Goal: Communication & Community: Answer question/provide support

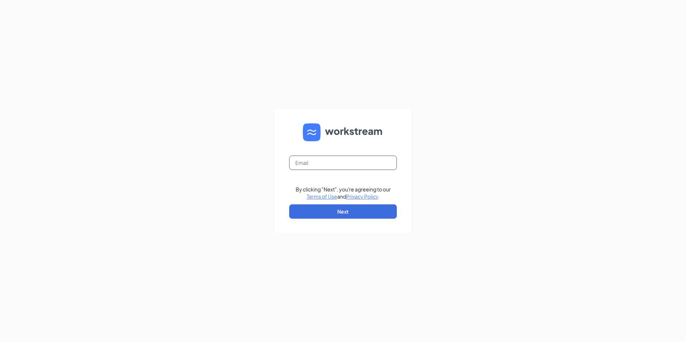
click at [344, 157] on input "text" at bounding box center [343, 163] width 108 height 14
type input "[EMAIL_ADDRESS][DOMAIN_NAME]"
click at [346, 213] on button "Next" at bounding box center [343, 211] width 108 height 14
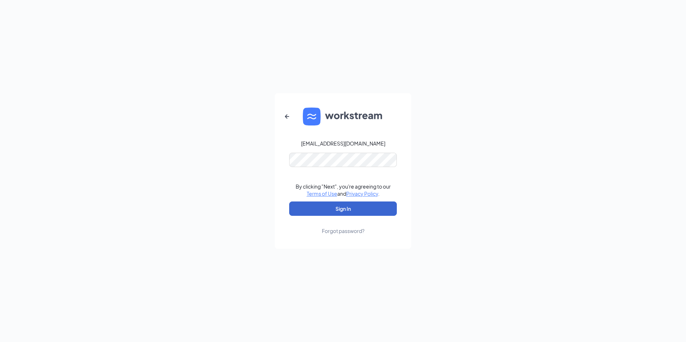
click at [337, 211] on button "Sign In" at bounding box center [343, 209] width 108 height 14
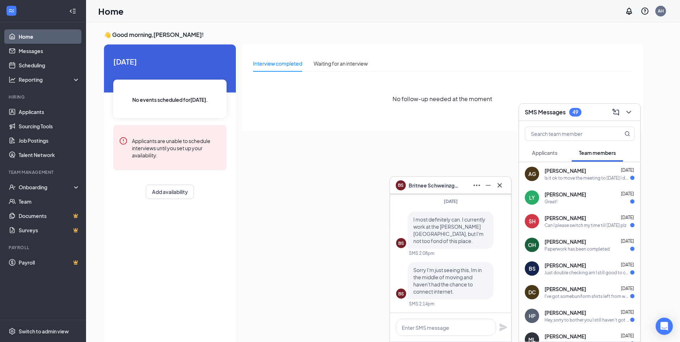
click at [540, 198] on div "[PERSON_NAME] [DATE] Great!" at bounding box center [579, 198] width 121 height 24
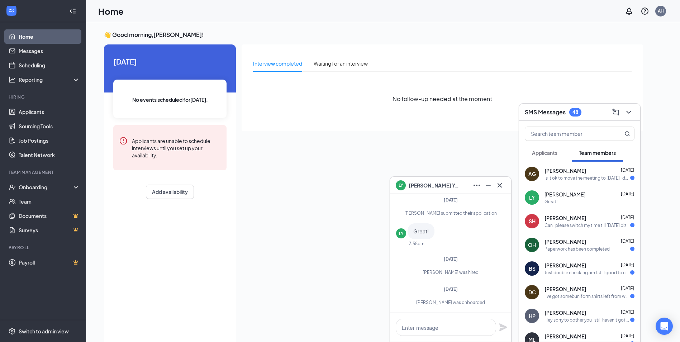
click at [452, 184] on div "[PERSON_NAME]" at bounding box center [451, 185] width 110 height 11
click at [573, 242] on span "[PERSON_NAME]" at bounding box center [566, 241] width 42 height 7
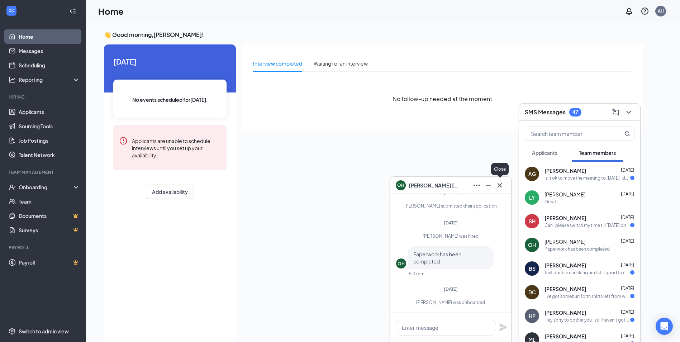
click at [498, 187] on icon "Cross" at bounding box center [500, 185] width 9 height 9
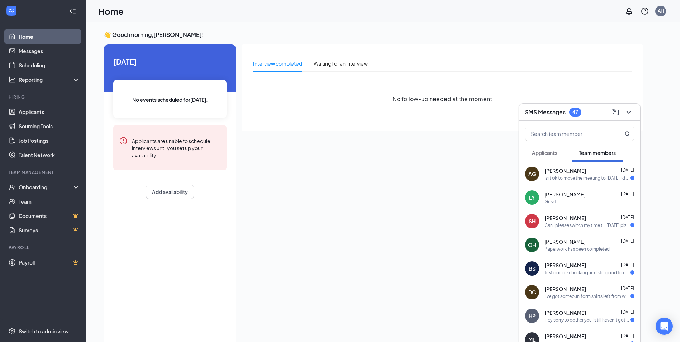
click at [589, 271] on div "Just double checking am I still good to come in at 1 [DATE] ?" at bounding box center [588, 273] width 86 height 6
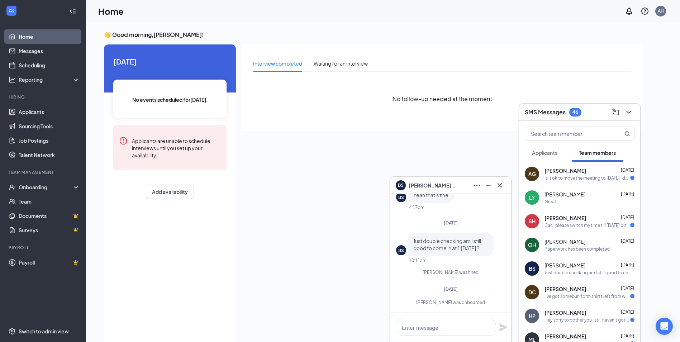
click at [451, 179] on div "BS Bradley Sparks" at bounding box center [450, 185] width 121 height 17
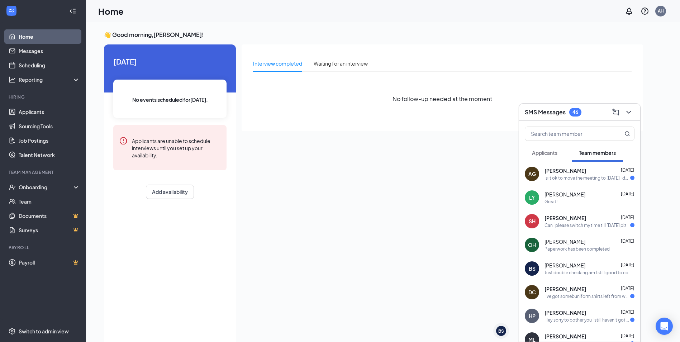
click at [546, 153] on span "Applicants" at bounding box center [544, 153] width 25 height 6
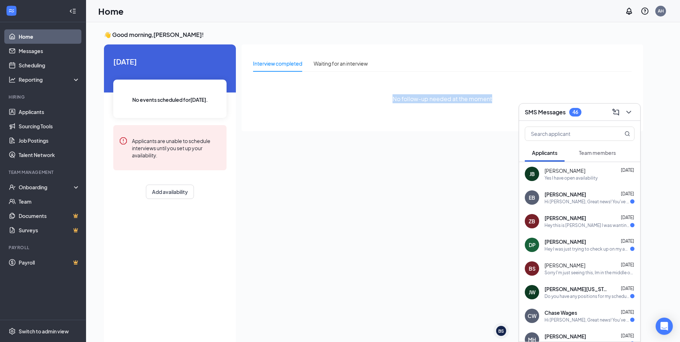
drag, startPoint x: 395, startPoint y: 98, endPoint x: 491, endPoint y: 106, distance: 96.4
click at [491, 106] on div "No follow-up needed at the moment" at bounding box center [442, 98] width 379 height 43
drag, startPoint x: 491, startPoint y: 106, endPoint x: 489, endPoint y: 113, distance: 7.1
click at [489, 113] on div "No follow-up needed at the moment" at bounding box center [442, 98] width 379 height 43
click at [564, 206] on div "EB Elizabeth Blavat Sep 15 Hi Elizabeth, Great news! You've moved on to the nex…" at bounding box center [579, 198] width 121 height 24
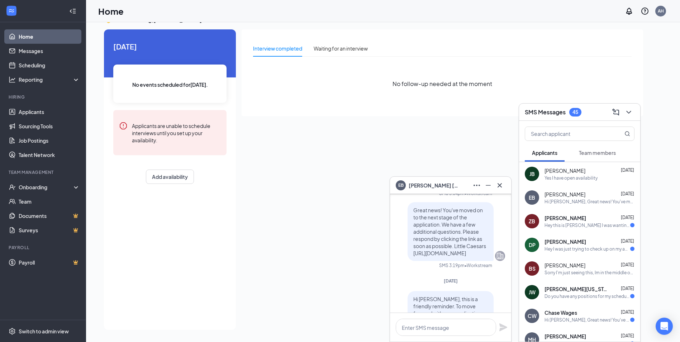
scroll to position [-215, 0]
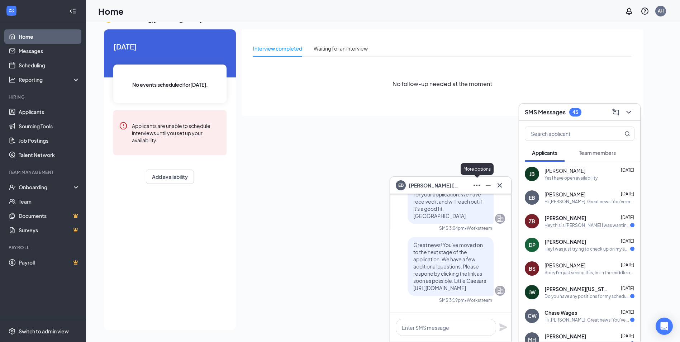
click at [475, 191] on button at bounding box center [476, 185] width 11 height 11
click at [497, 187] on icon "Cross" at bounding box center [500, 185] width 9 height 9
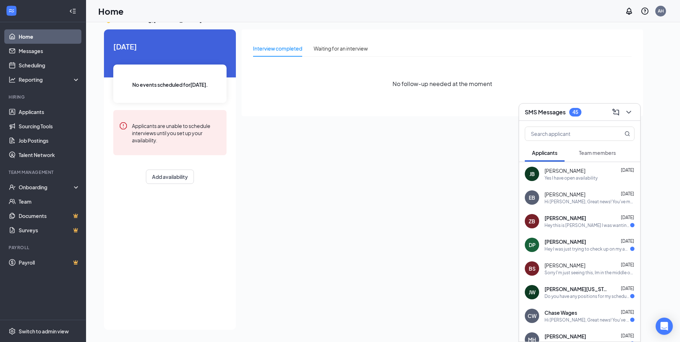
click at [564, 202] on div "Hi Elizabeth, Great news! You've moved on to the next stage of the application.…" at bounding box center [590, 202] width 90 height 6
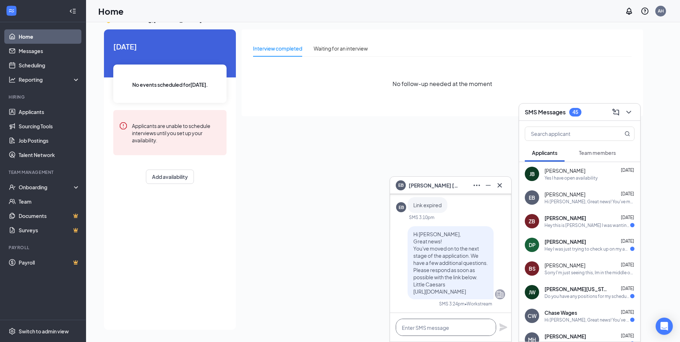
click at [446, 328] on textarea at bounding box center [446, 327] width 100 height 17
type textarea "h"
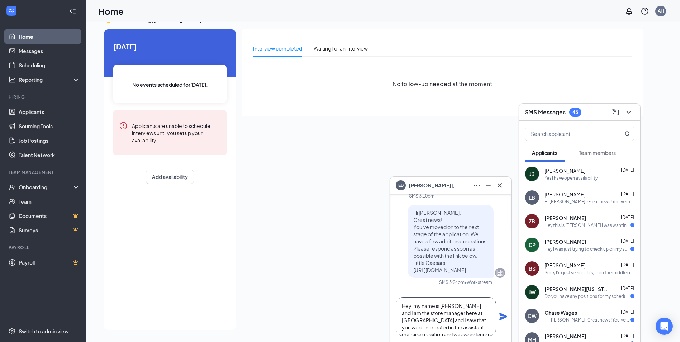
scroll to position [15, 0]
click at [459, 328] on textarea "Hey, my name is Ashly and I am the store manager here at little Caesars and I s…" at bounding box center [446, 316] width 100 height 39
click at [488, 313] on textarea "Hey, my name is Ashly, and I am the store manager here at little Caesars and I …" at bounding box center [446, 316] width 100 height 39
click at [432, 320] on textarea "Hey, my name is Ashly, and I am the store manager here at little Caesars.and I …" at bounding box center [446, 316] width 100 height 39
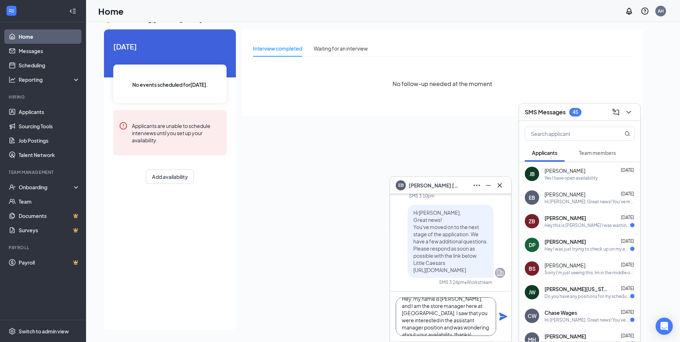
scroll to position [15, 0]
click at [400, 314] on textarea "Hey, my name is Ashly, and I am the store manager here at little Caesars. I saw…" at bounding box center [446, 316] width 100 height 39
click at [426, 311] on textarea "Hey, my name is Ashly, and I am the store manager here at little Caesars. I saw…" at bounding box center [446, 316] width 100 height 39
click at [401, 314] on textarea "Hey, my name is Ashly, and I am the store manager here at little Caesars. I saw…" at bounding box center [446, 316] width 100 height 39
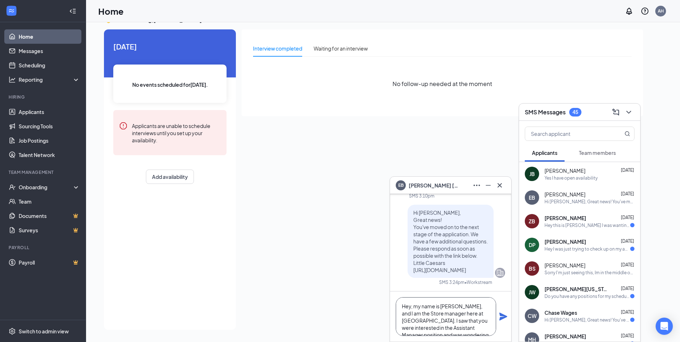
click at [416, 313] on textarea "Hey, my name is Ashly, and I am the Store manager here at little Caesars. I saw…" at bounding box center [446, 316] width 100 height 39
type textarea "Hey, my name is Ashly, and I am the Store Manager here at little Caesars. I saw…"
click at [504, 319] on icon "Plane" at bounding box center [503, 316] width 9 height 9
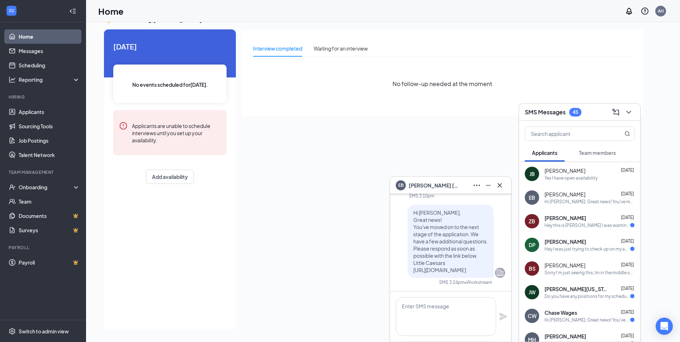
scroll to position [0, 0]
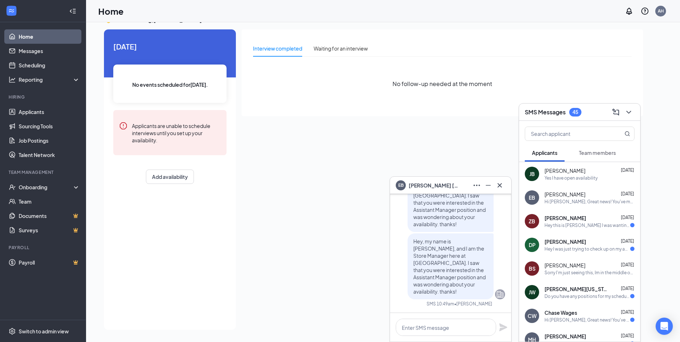
click at [456, 188] on div "EB Elizabeth Blavat" at bounding box center [451, 185] width 110 height 11
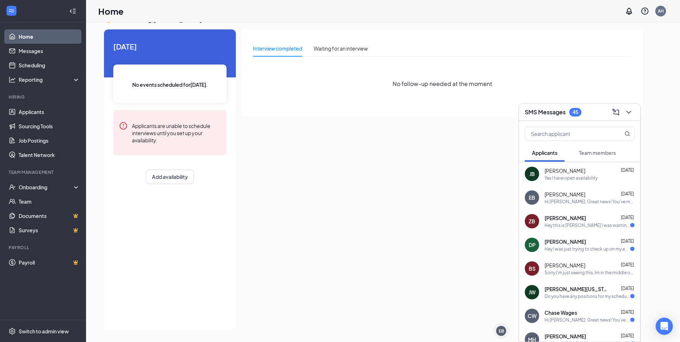
click at [601, 221] on div "Zackery Blevins Sep 15" at bounding box center [590, 217] width 90 height 7
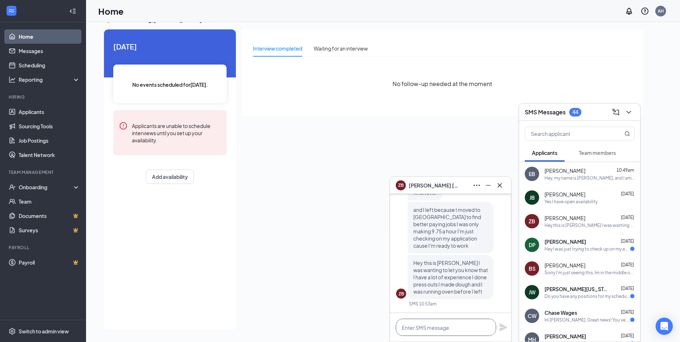
click at [454, 330] on textarea at bounding box center [446, 327] width 100 height 17
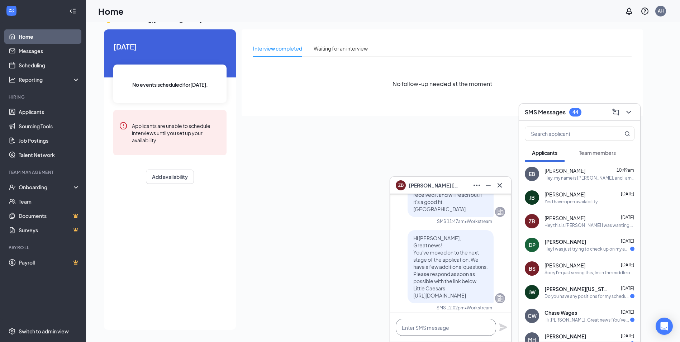
scroll to position [-323, 0]
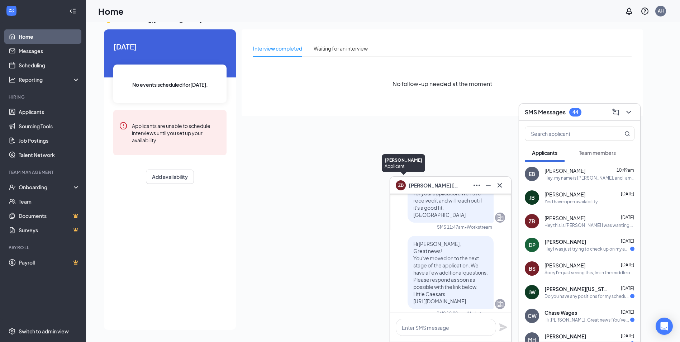
click at [399, 184] on div "ZB" at bounding box center [400, 184] width 5 height 6
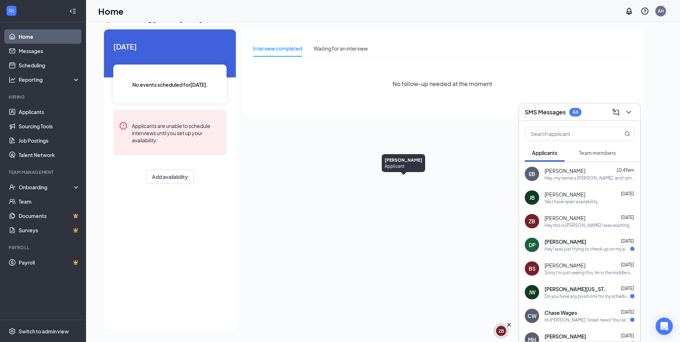
scroll to position [0, 0]
click at [43, 117] on link "Applicants" at bounding box center [49, 112] width 61 height 14
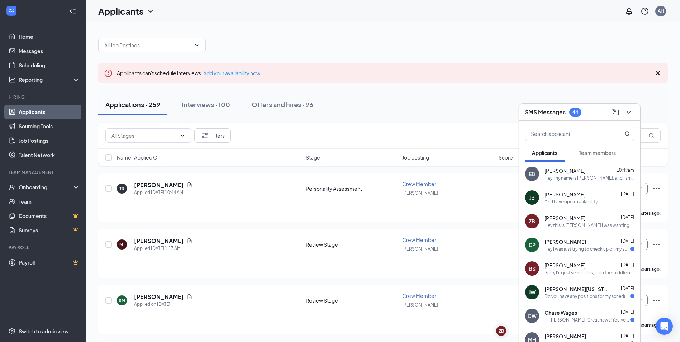
click at [585, 110] on div "SMS Messages 44" at bounding box center [580, 111] width 110 height 11
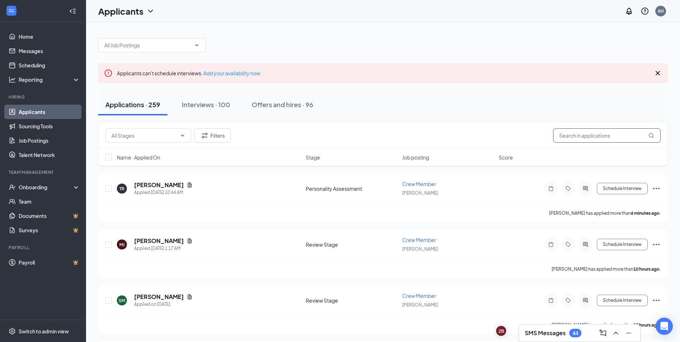
drag, startPoint x: 591, startPoint y: 134, endPoint x: 575, endPoint y: 134, distance: 15.4
click at [590, 134] on input "text" at bounding box center [607, 135] width 108 height 14
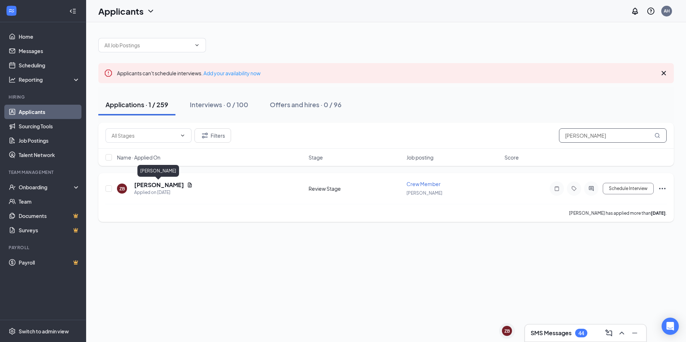
type input "zack"
click at [187, 186] on icon "Document" at bounding box center [190, 185] width 6 height 6
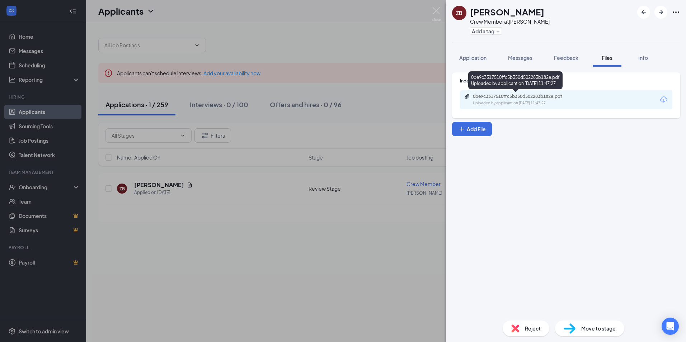
click at [500, 103] on div "Uploaded by applicant on Sep 12, 2025 at 11:47:27" at bounding box center [527, 103] width 108 height 6
click at [434, 11] on img at bounding box center [436, 14] width 9 height 14
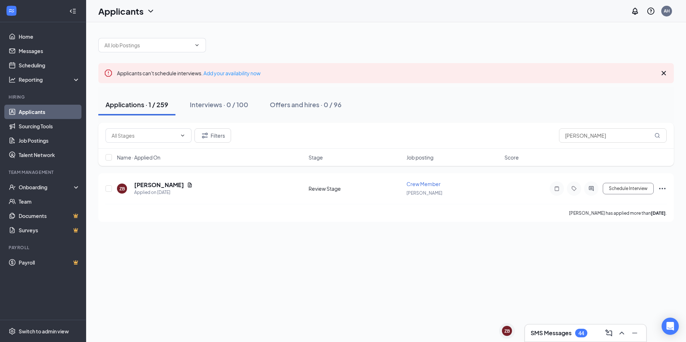
click at [548, 332] on h3 "SMS Messages" at bounding box center [550, 333] width 41 height 8
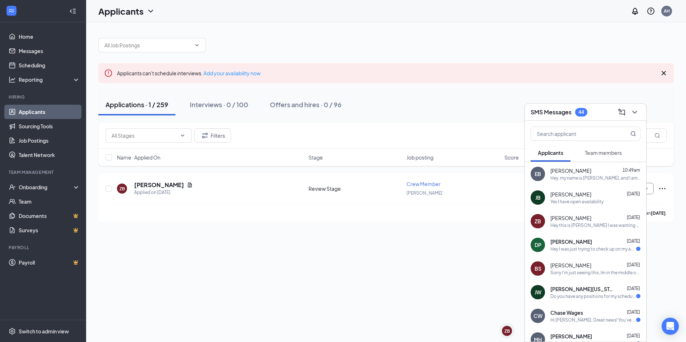
click at [573, 245] on span "David peacock" at bounding box center [571, 241] width 42 height 7
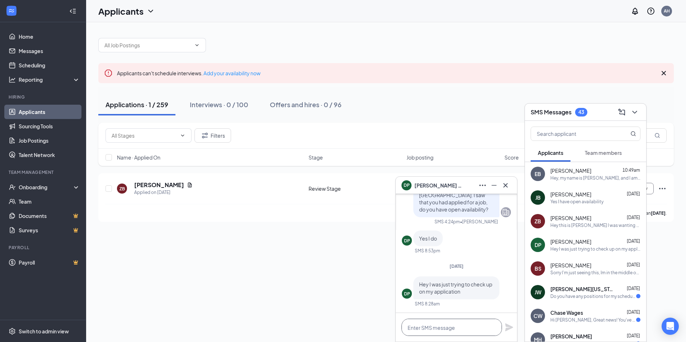
click at [439, 326] on textarea at bounding box center [451, 327] width 100 height 17
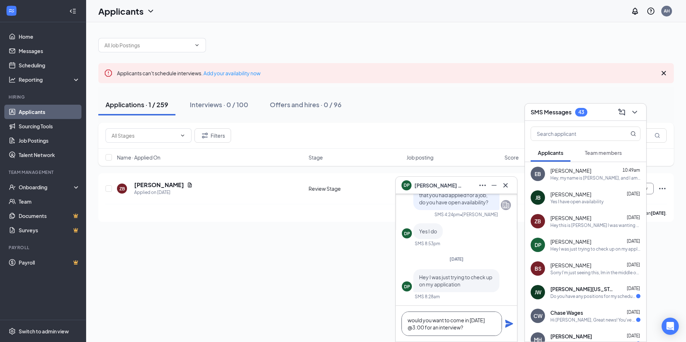
type textarea "would you want to come in Thursday @3:00 for an interview?"
click at [508, 326] on icon "Plane" at bounding box center [509, 324] width 8 height 8
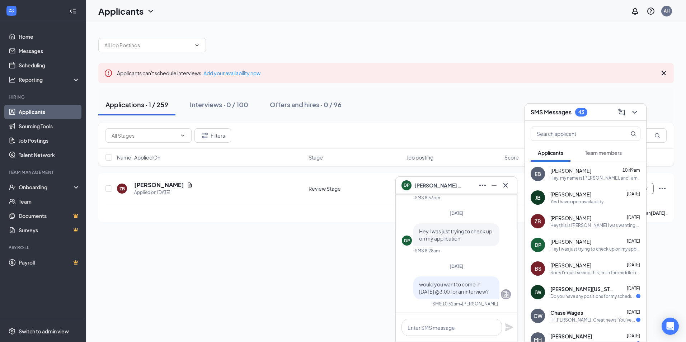
click at [597, 288] on div "josh washington Sep 14" at bounding box center [595, 288] width 90 height 7
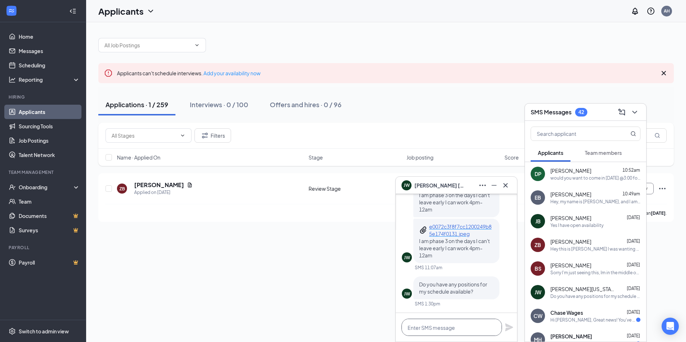
click at [473, 333] on textarea at bounding box center [451, 327] width 100 height 17
type textarea "a"
click at [568, 313] on span "Chase Wages" at bounding box center [566, 312] width 33 height 7
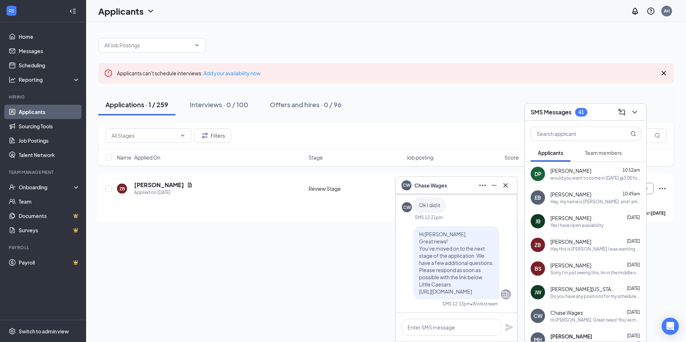
scroll to position [36, 0]
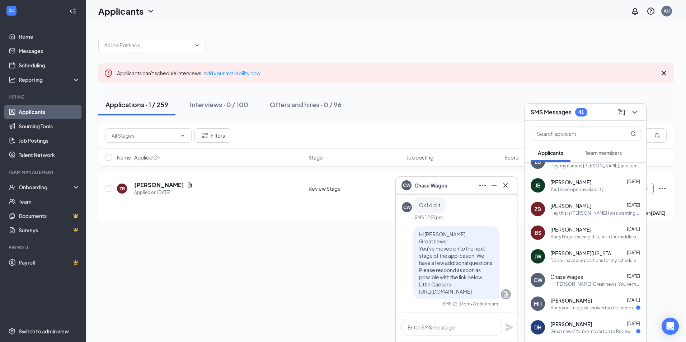
click at [575, 298] on span "Michaela Halsey" at bounding box center [571, 300] width 42 height 7
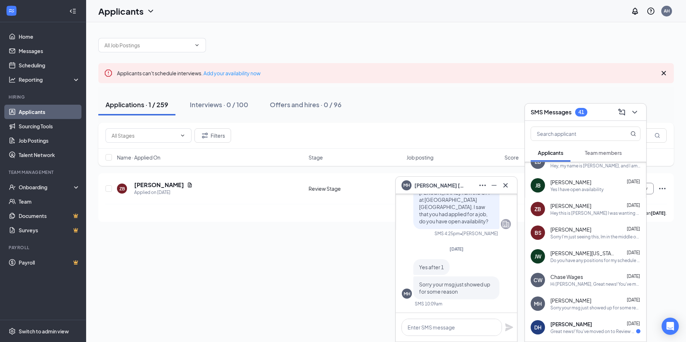
scroll to position [72, 0]
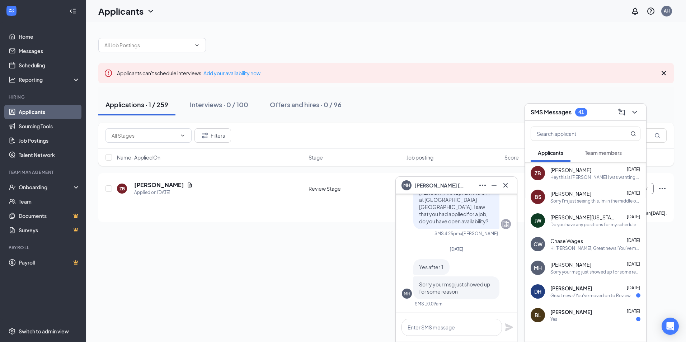
click at [579, 289] on span "Debbie Hayward" at bounding box center [571, 288] width 42 height 7
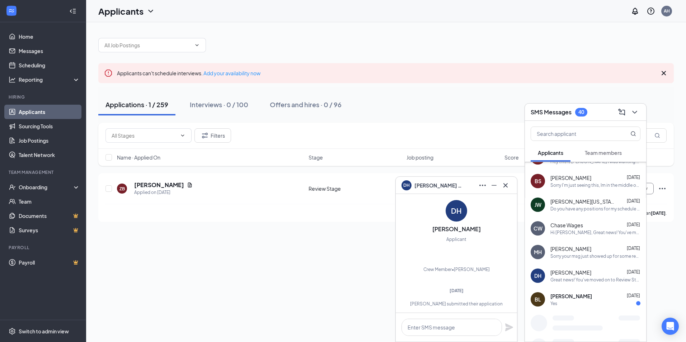
scroll to position [93, 0]
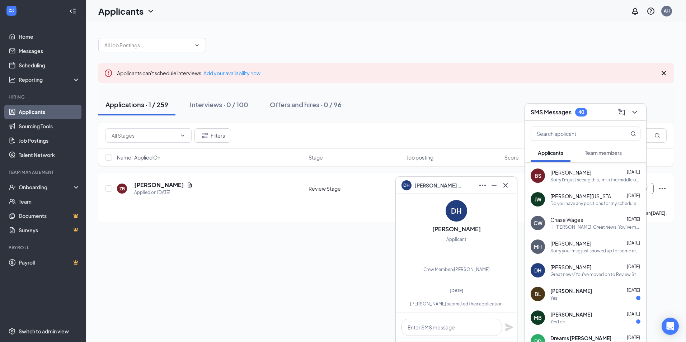
click at [582, 286] on div "BL Brandon Lunsford Sep 13 Yes" at bounding box center [585, 294] width 121 height 24
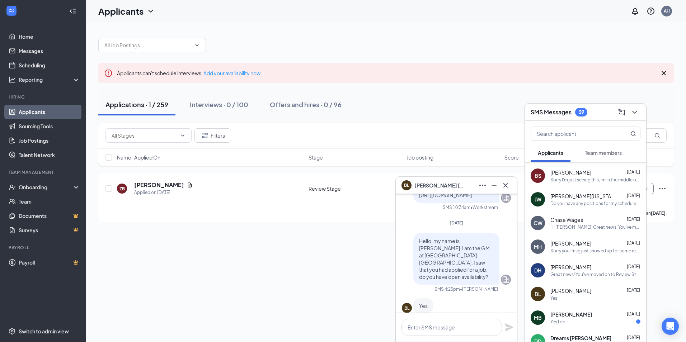
scroll to position [0, 0]
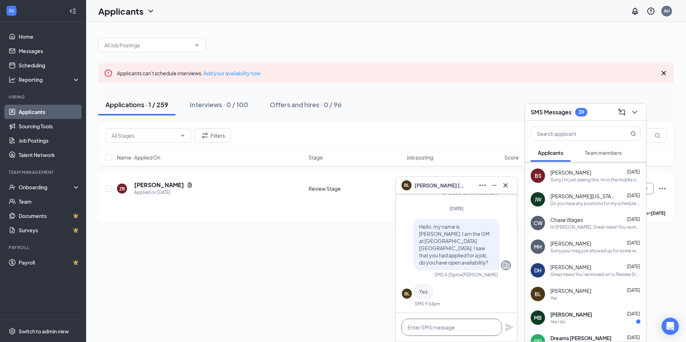
click at [433, 328] on textarea at bounding box center [451, 327] width 100 height 17
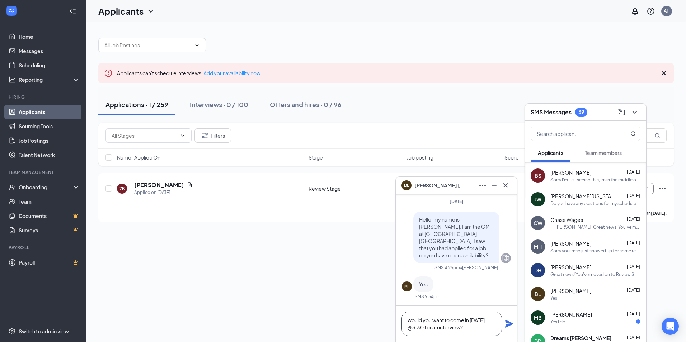
type textarea "would you want to come in Thursday @3:30 for an interview?"
click at [507, 324] on icon "Plane" at bounding box center [508, 323] width 9 height 9
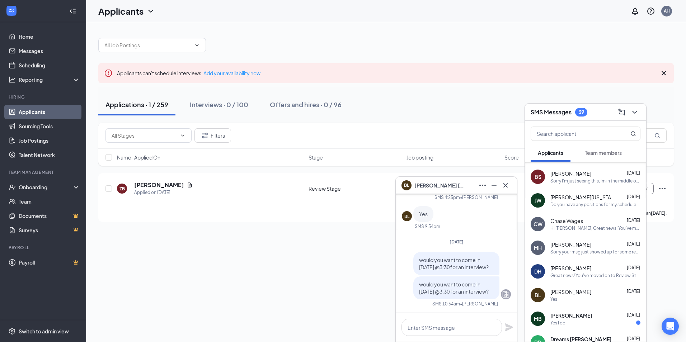
scroll to position [93, 0]
click at [465, 180] on div "BL Brandon Lunsford" at bounding box center [456, 185] width 110 height 11
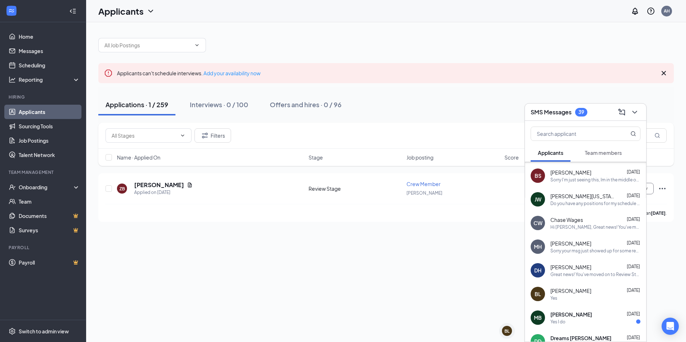
click at [597, 249] on div "Sorry your msg just showed up for some reason" at bounding box center [595, 251] width 90 height 6
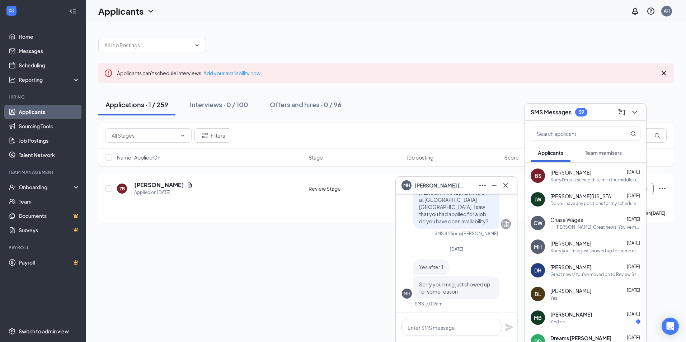
click at [599, 266] on div "Debbie Hayward Sep 14" at bounding box center [595, 267] width 90 height 7
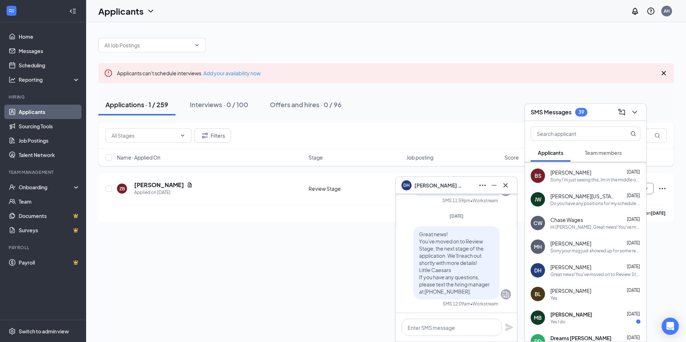
click at [592, 223] on div "Chase Wages Sep 14 Hi Chase, Great news! You've moved on to the next stage of t…" at bounding box center [595, 223] width 90 height 14
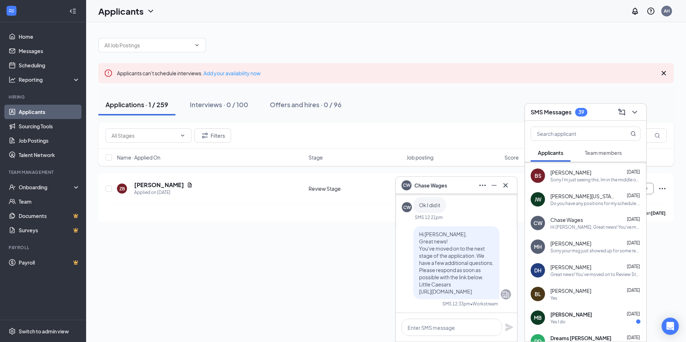
click at [588, 206] on div "Do you have any positions for my schedule available?" at bounding box center [595, 203] width 90 height 6
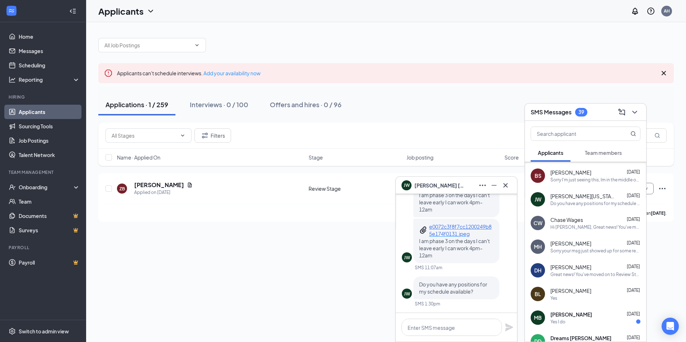
click at [584, 178] on div "Sorry I'm just seeing this, Im in the middle of moving and haven't had the chan…" at bounding box center [595, 180] width 90 height 6
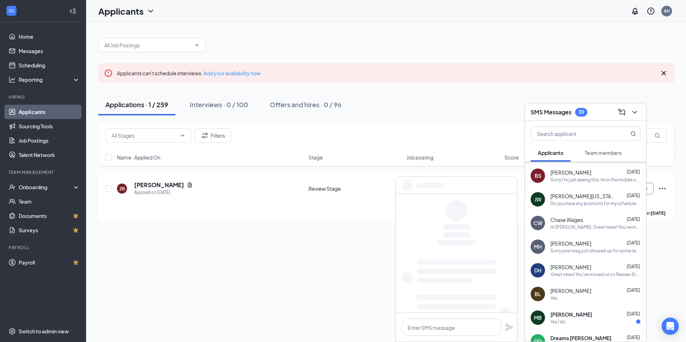
scroll to position [0, 0]
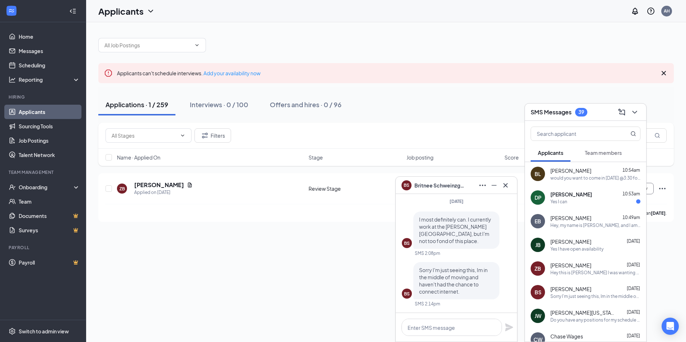
click at [595, 177] on div "would you want to come in Thursday @3:30 for an interview?" at bounding box center [595, 178] width 90 height 6
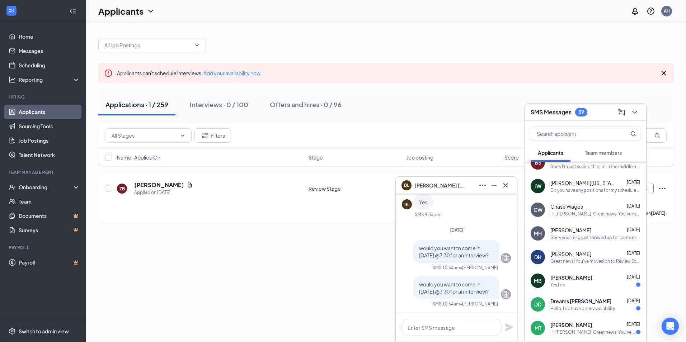
scroll to position [143, 0]
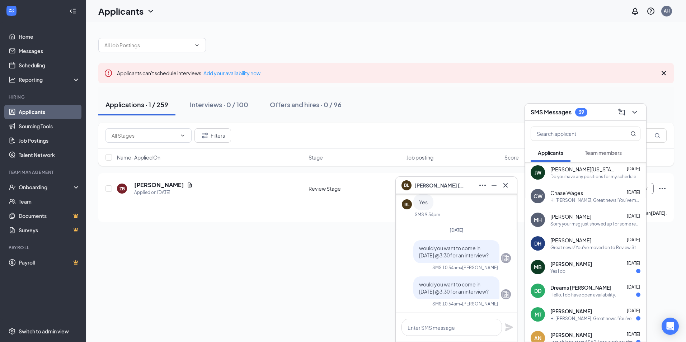
click at [594, 268] on div "Yes I do" at bounding box center [595, 271] width 90 height 6
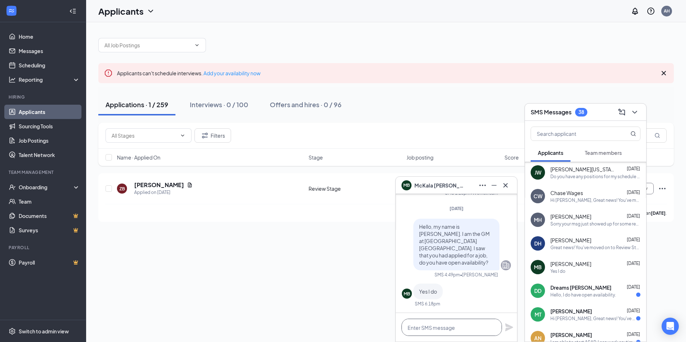
click at [451, 330] on textarea at bounding box center [451, 327] width 100 height 17
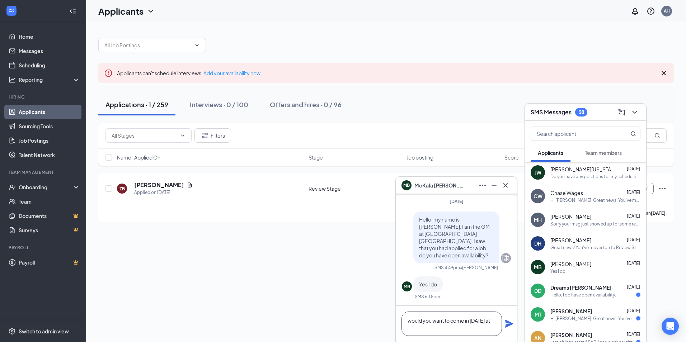
scroll to position [1, 0]
type textarea "would you want to come in Thursday at 4:00 for an interview?"
click at [510, 321] on icon "Plane" at bounding box center [508, 323] width 9 height 9
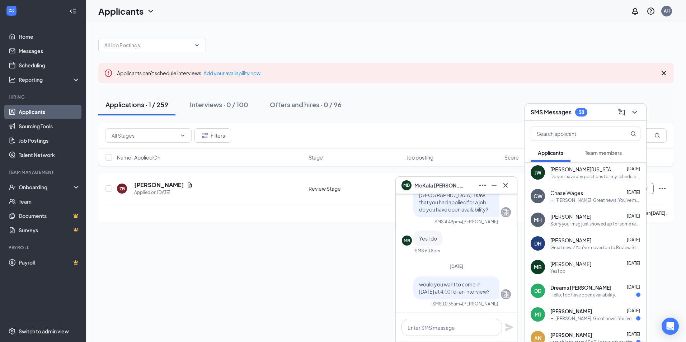
click at [616, 293] on div "Hello, I do have open availability." at bounding box center [595, 295] width 90 height 6
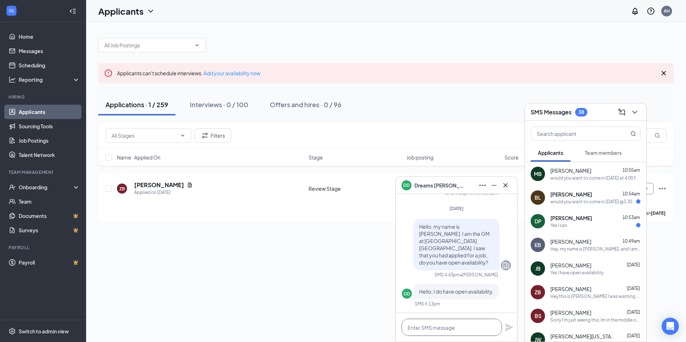
click at [464, 330] on textarea at bounding box center [451, 327] width 100 height 17
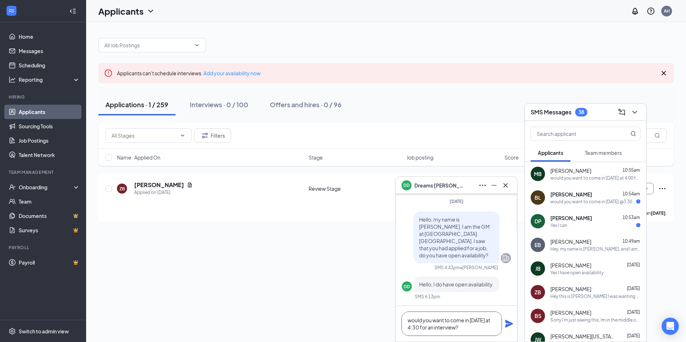
type textarea "would you want to come in Thursday at 4:30 for an interview?"
click at [507, 326] on icon "Plane" at bounding box center [509, 324] width 8 height 8
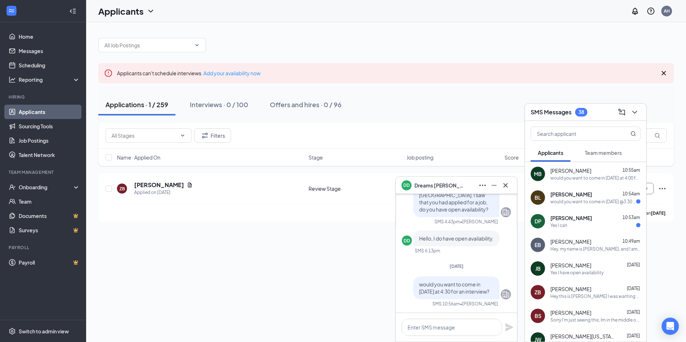
scroll to position [0, 0]
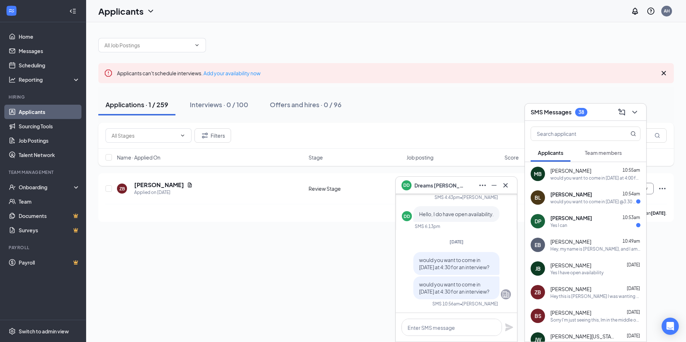
click at [460, 182] on div "DD Dreams Doss" at bounding box center [456, 185] width 110 height 11
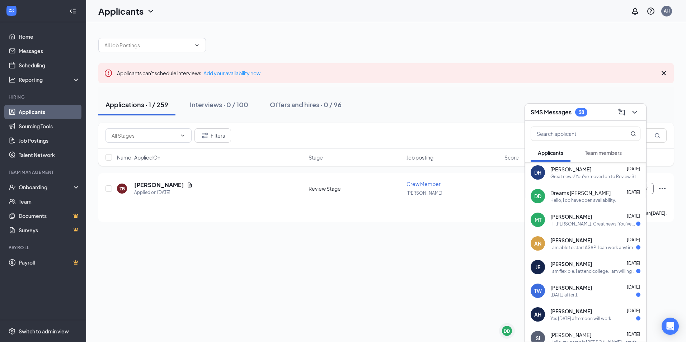
scroll to position [251, 0]
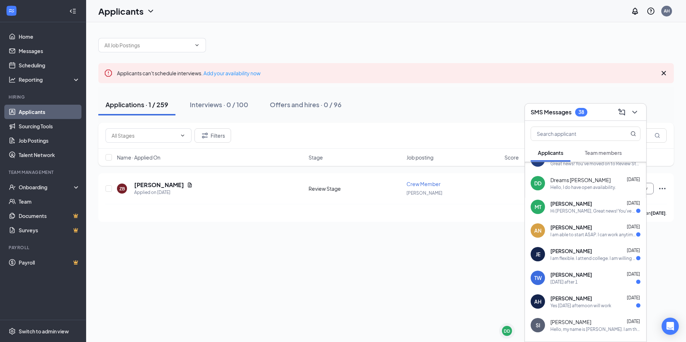
click at [567, 230] on span "Audrey Newcomb" at bounding box center [571, 227] width 42 height 7
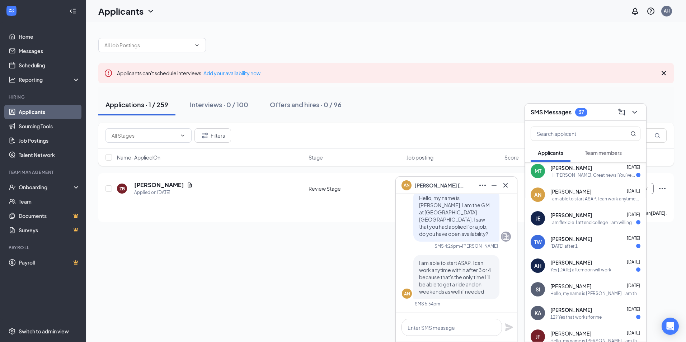
scroll to position [323, 0]
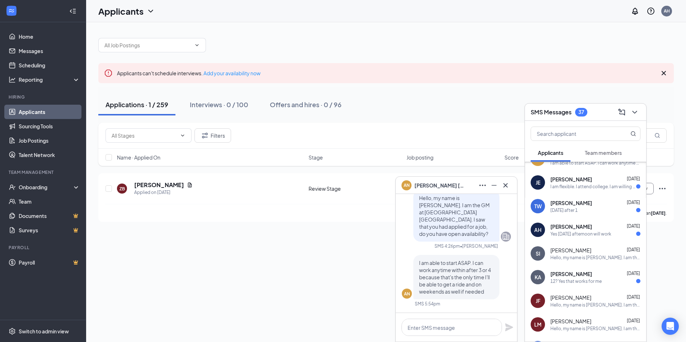
click at [593, 278] on div "12? Yes that works for me" at bounding box center [575, 281] width 51 height 6
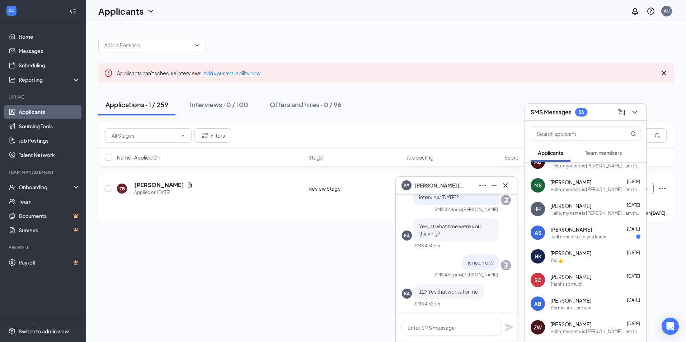
scroll to position [538, 0]
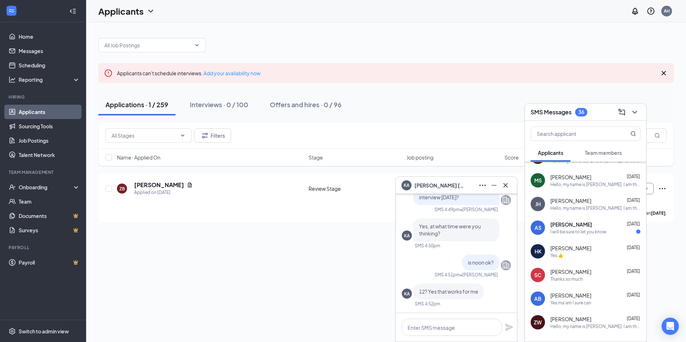
click at [603, 231] on div "I will be sure to let you know" at bounding box center [578, 232] width 56 height 6
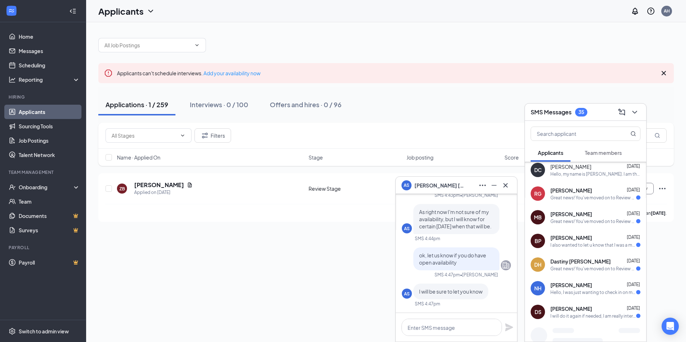
scroll to position [803, 0]
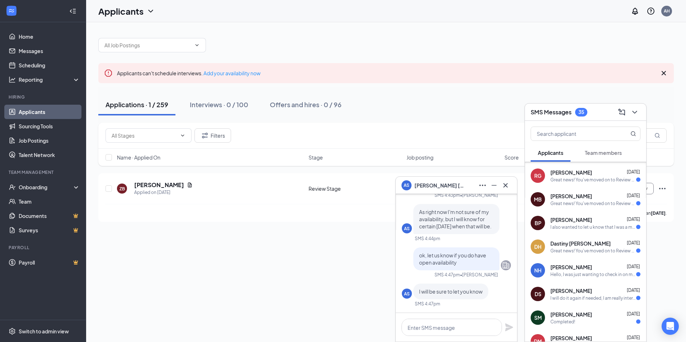
click at [596, 230] on div "BP Bobbie Parker Sep 4 I also wanted to let u know that I was a manager at McDo…" at bounding box center [585, 223] width 121 height 24
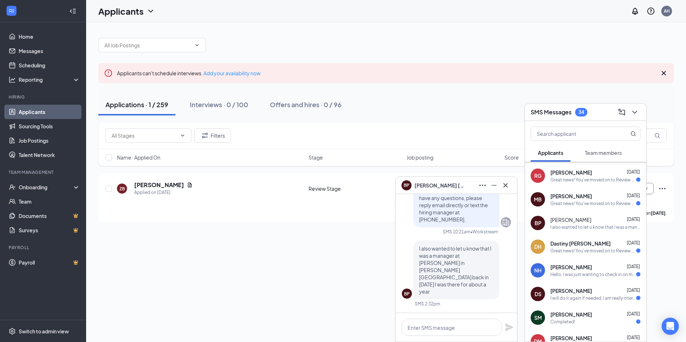
click at [457, 187] on div "BP Bobbie Parker" at bounding box center [456, 185] width 110 height 11
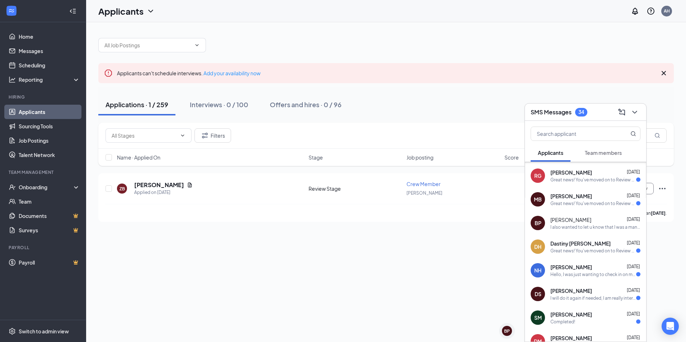
click at [591, 110] on div "SMS Messages 34" at bounding box center [585, 111] width 110 height 11
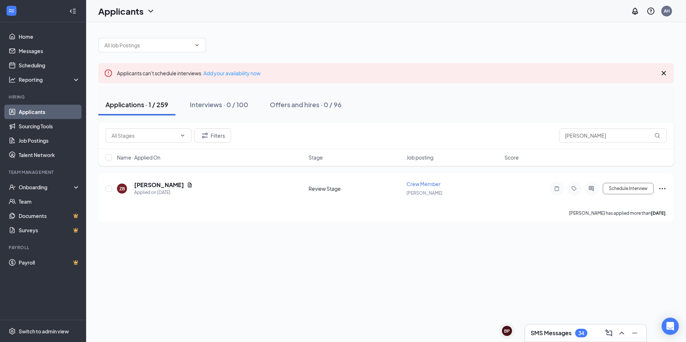
scroll to position [0, 0]
